Goal: Information Seeking & Learning: Learn about a topic

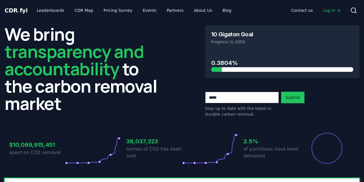
scroll to position [192, 0]
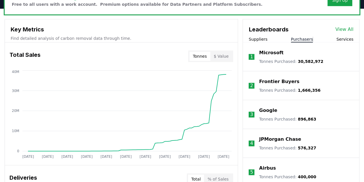
click at [301, 36] on button "Purchasers" at bounding box center [302, 39] width 22 height 6
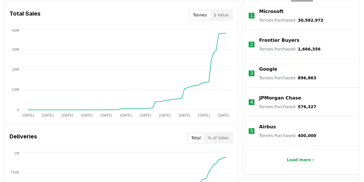
scroll to position [235, 0]
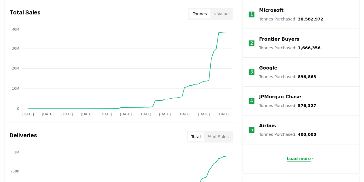
click at [307, 157] on p "Load more" at bounding box center [299, 158] width 24 height 6
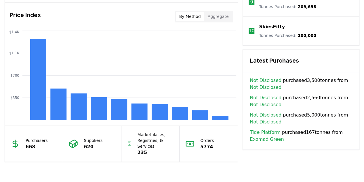
scroll to position [477, 0]
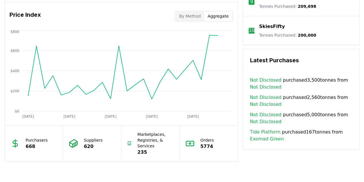
click at [227, 15] on button "Aggregate" at bounding box center [218, 16] width 28 height 9
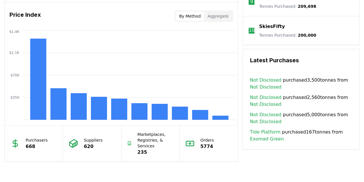
click at [201, 16] on button "By Method" at bounding box center [190, 16] width 28 height 9
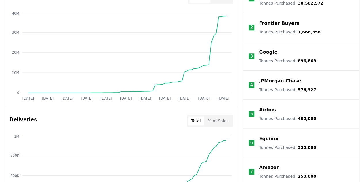
scroll to position [147, 0]
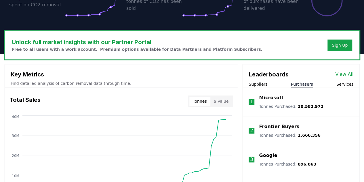
click at [344, 70] on div "Leaderboards View All" at bounding box center [301, 71] width 116 height 14
click at [343, 75] on link "View All" at bounding box center [344, 74] width 18 height 7
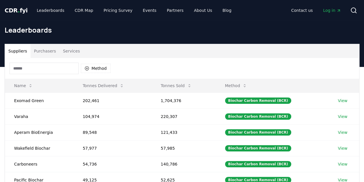
click at [47, 54] on button "Purchasers" at bounding box center [45, 51] width 29 height 14
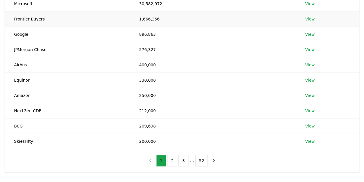
scroll to position [97, 0]
click at [148, 111] on td "212,000" at bounding box center [213, 109] width 166 height 15
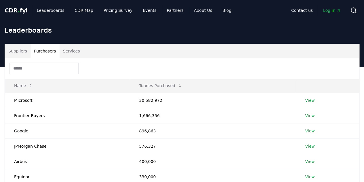
scroll to position [1, 0]
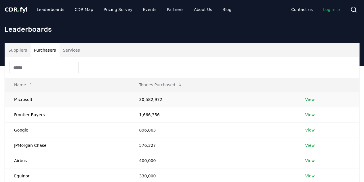
click at [311, 97] on link "View" at bounding box center [309, 99] width 9 height 6
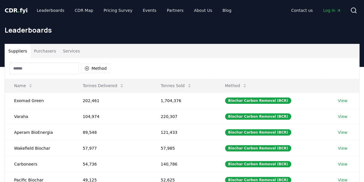
click at [50, 54] on button "Purchasers" at bounding box center [45, 51] width 29 height 14
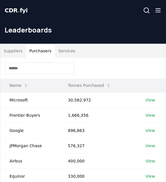
click at [114, 87] on th "Tonnes Purchased" at bounding box center [97, 86] width 77 height 14
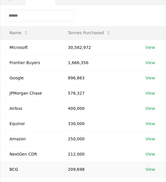
scroll to position [109, 0]
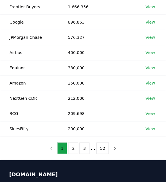
click at [74, 153] on div "1 2 3 ... 52" at bounding box center [83, 148] width 85 height 23
click at [74, 147] on button "2" at bounding box center [73, 148] width 10 height 12
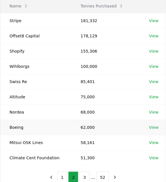
scroll to position [84, 0]
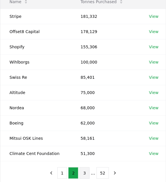
click at [83, 171] on button "3" at bounding box center [84, 173] width 10 height 12
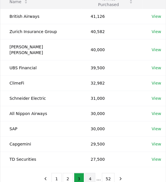
click at [88, 173] on button "4" at bounding box center [90, 179] width 10 height 12
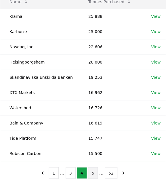
click at [91, 171] on button "5" at bounding box center [93, 173] width 10 height 12
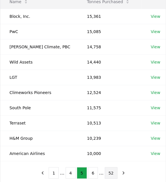
click at [108, 172] on button "52" at bounding box center [111, 173] width 13 height 12
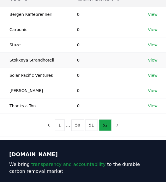
scroll to position [86, 0]
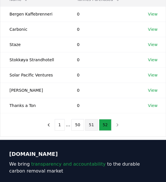
click at [93, 123] on button "51" at bounding box center [91, 125] width 13 height 12
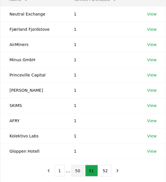
click at [81, 171] on button "50" at bounding box center [77, 171] width 13 height 12
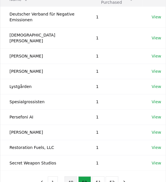
click at [72, 176] on button "49" at bounding box center [70, 182] width 13 height 12
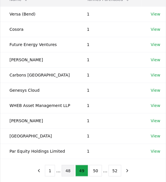
click at [69, 167] on button "48" at bounding box center [68, 171] width 13 height 12
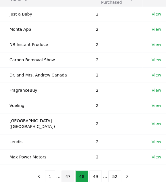
click at [68, 171] on button "47" at bounding box center [68, 177] width 13 height 12
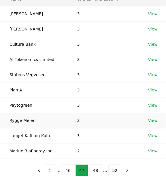
scroll to position [87, 0]
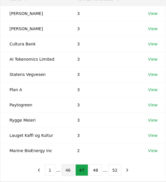
click at [71, 167] on button "46" at bounding box center [68, 170] width 13 height 12
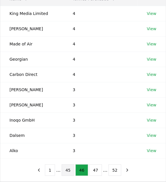
click at [71, 168] on button "45" at bounding box center [68, 170] width 13 height 12
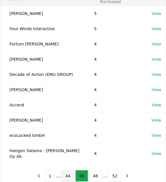
click at [72, 170] on button "44" at bounding box center [68, 176] width 13 height 12
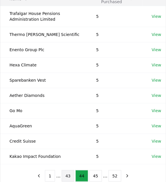
click at [68, 171] on button "43" at bounding box center [68, 176] width 13 height 12
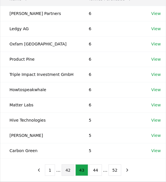
click at [63, 170] on button "42" at bounding box center [68, 170] width 13 height 12
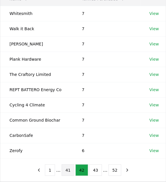
click at [66, 169] on button "41" at bounding box center [68, 170] width 13 height 12
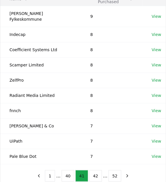
click at [66, 170] on button "40" at bounding box center [68, 176] width 13 height 12
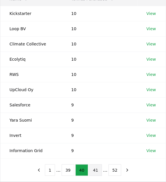
click at [66, 169] on button "39" at bounding box center [68, 170] width 13 height 12
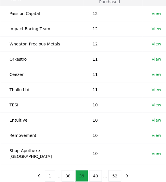
click at [66, 170] on button "38" at bounding box center [68, 176] width 13 height 12
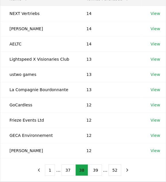
click at [66, 169] on button "37" at bounding box center [68, 170] width 13 height 12
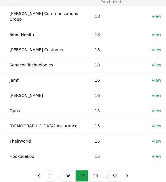
click at [66, 170] on button "36" at bounding box center [68, 176] width 13 height 12
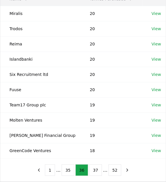
click at [66, 169] on button "35" at bounding box center [68, 170] width 13 height 12
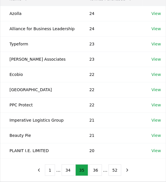
click at [66, 169] on button "34" at bounding box center [68, 170] width 13 height 12
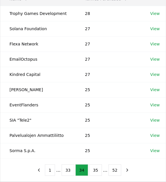
click at [66, 169] on button "33" at bounding box center [68, 170] width 13 height 12
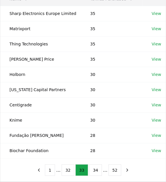
click at [66, 169] on button "32" at bounding box center [68, 170] width 13 height 12
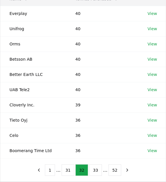
click at [66, 169] on button "31" at bounding box center [68, 170] width 13 height 12
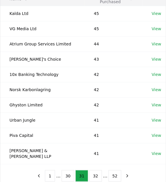
click at [66, 170] on button "30" at bounding box center [68, 176] width 13 height 12
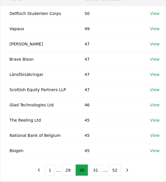
click at [66, 169] on button "29" at bounding box center [68, 170] width 13 height 12
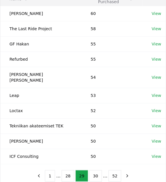
click at [66, 170] on button "28" at bounding box center [68, 176] width 13 height 12
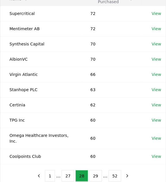
click at [66, 170] on button "27" at bounding box center [68, 176] width 13 height 12
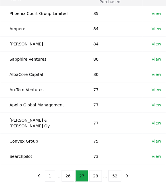
click at [66, 170] on button "26" at bounding box center [68, 176] width 13 height 12
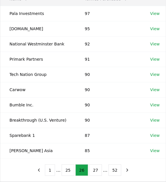
click at [66, 169] on button "25" at bounding box center [68, 170] width 13 height 12
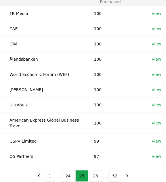
click at [66, 170] on button "24" at bounding box center [68, 176] width 13 height 12
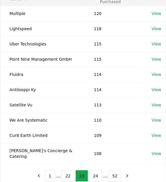
click at [66, 170] on button "22" at bounding box center [68, 176] width 13 height 12
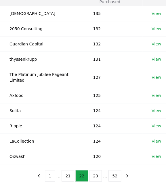
click at [66, 170] on button "21" at bounding box center [68, 176] width 13 height 12
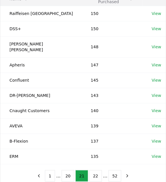
click at [66, 170] on button "20" at bounding box center [68, 176] width 13 height 12
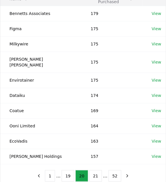
click at [66, 170] on button "19" at bounding box center [68, 176] width 13 height 12
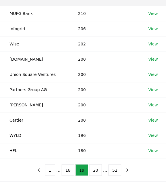
click at [66, 169] on button "18" at bounding box center [68, 170] width 13 height 12
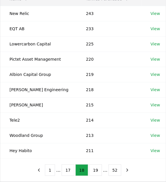
click at [66, 169] on button "17" at bounding box center [68, 170] width 13 height 12
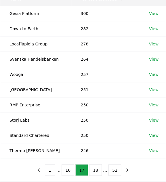
click at [66, 169] on button "16" at bounding box center [68, 170] width 13 height 12
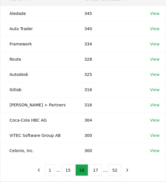
click at [66, 169] on button "15" at bounding box center [68, 170] width 13 height 12
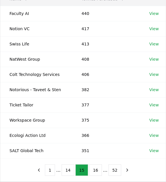
click at [66, 169] on button "14" at bounding box center [68, 170] width 13 height 12
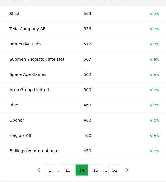
click at [66, 169] on button "13" at bounding box center [68, 170] width 13 height 12
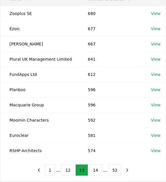
click at [66, 169] on button "12" at bounding box center [68, 170] width 13 height 12
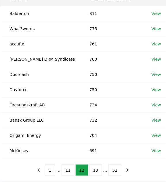
click at [66, 169] on button "11" at bounding box center [68, 170] width 13 height 12
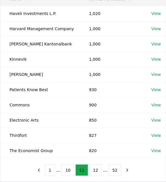
click at [66, 169] on button "10" at bounding box center [68, 170] width 13 height 12
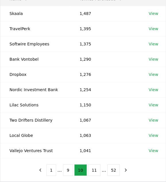
click at [66, 169] on button "9" at bounding box center [68, 170] width 10 height 12
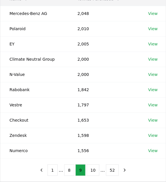
click at [66, 169] on button "8" at bounding box center [69, 170] width 10 height 12
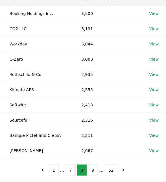
click at [66, 169] on button "7" at bounding box center [71, 170] width 10 height 12
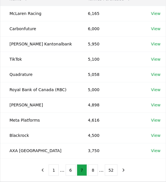
click at [66, 169] on button "6" at bounding box center [71, 170] width 10 height 12
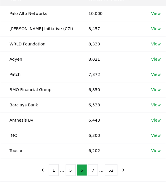
click at [66, 169] on button "5" at bounding box center [71, 170] width 10 height 12
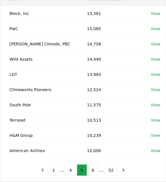
click at [66, 169] on button "4" at bounding box center [71, 170] width 10 height 12
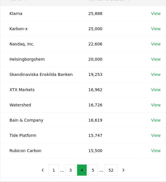
click at [66, 169] on button "3" at bounding box center [71, 170] width 10 height 12
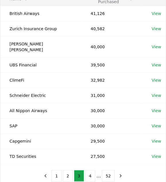
click at [66, 170] on button "2" at bounding box center [68, 176] width 10 height 12
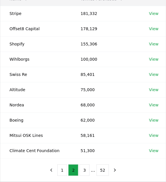
click at [66, 169] on button "1" at bounding box center [62, 170] width 10 height 12
